Goal: Transaction & Acquisition: Purchase product/service

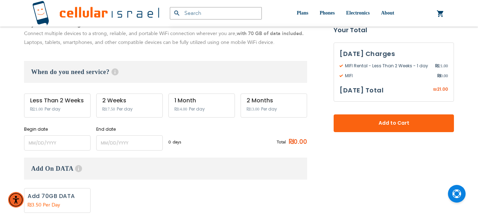
scroll to position [177, 0]
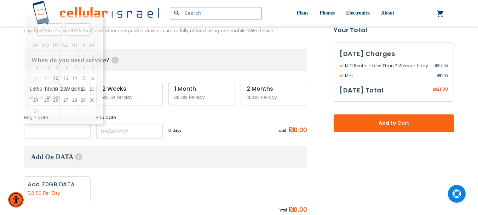
click at [48, 131] on input "name" at bounding box center [57, 130] width 66 height 15
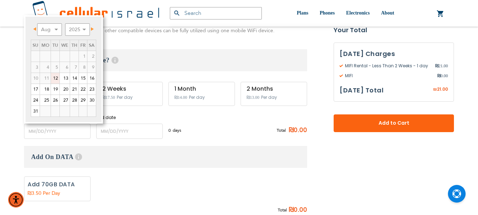
click at [56, 79] on link "12" at bounding box center [55, 78] width 8 height 11
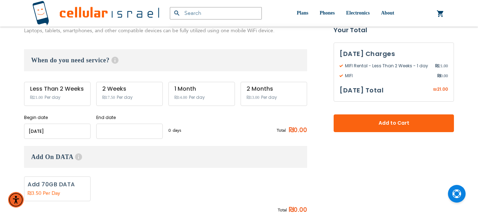
click at [120, 132] on input "name" at bounding box center [129, 130] width 66 height 15
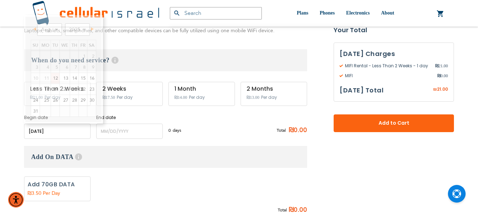
click at [55, 130] on input "name" at bounding box center [57, 130] width 66 height 15
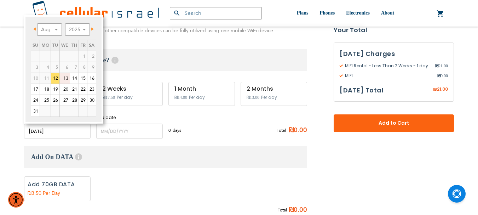
click at [65, 77] on link "13" at bounding box center [65, 78] width 10 height 11
type input "[DATE]"
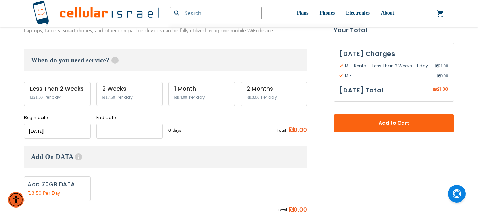
click at [127, 132] on input "name" at bounding box center [129, 130] width 66 height 15
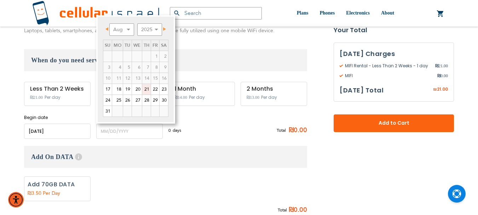
click at [149, 89] on link "21" at bounding box center [146, 89] width 8 height 11
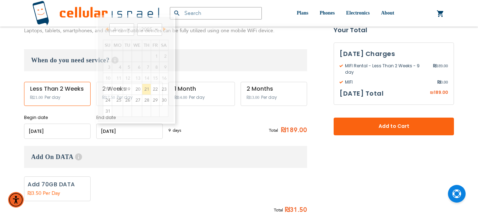
click at [116, 129] on input "name" at bounding box center [129, 130] width 66 height 15
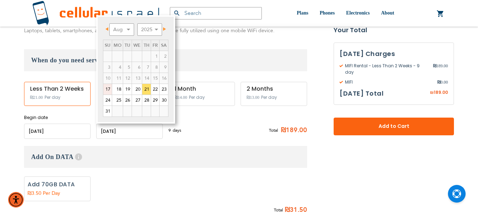
click at [109, 86] on link "17" at bounding box center [107, 89] width 8 height 11
type input "[DATE]"
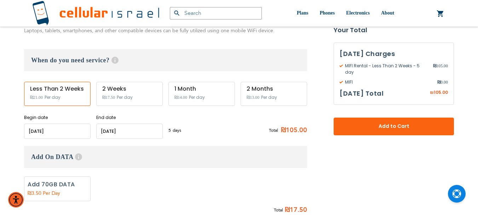
click at [126, 132] on input "name" at bounding box center [129, 130] width 66 height 15
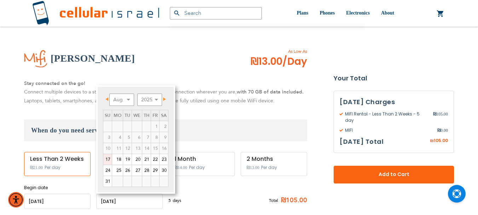
scroll to position [106, 0]
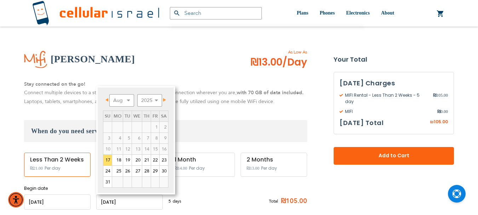
click at [243, 106] on div "[PERSON_NAME] As Low As ₪13.00 /Day Stay connected on the go! Connect multiple …" at bounding box center [165, 129] width 283 height 161
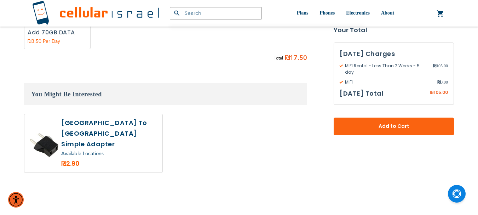
scroll to position [283, 0]
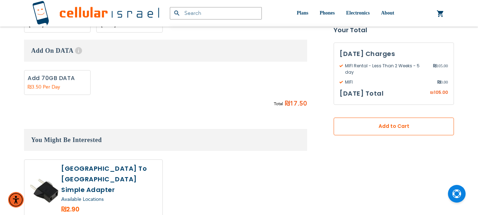
click at [387, 123] on span "Add to Cart" at bounding box center [394, 126] width 74 height 7
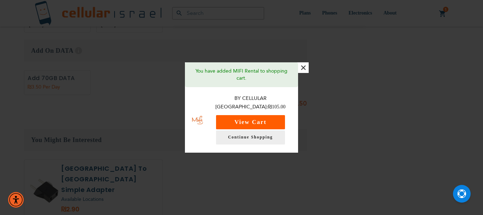
click at [261, 115] on button "View Cart" at bounding box center [250, 122] width 69 height 14
